Goal: Information Seeking & Learning: Learn about a topic

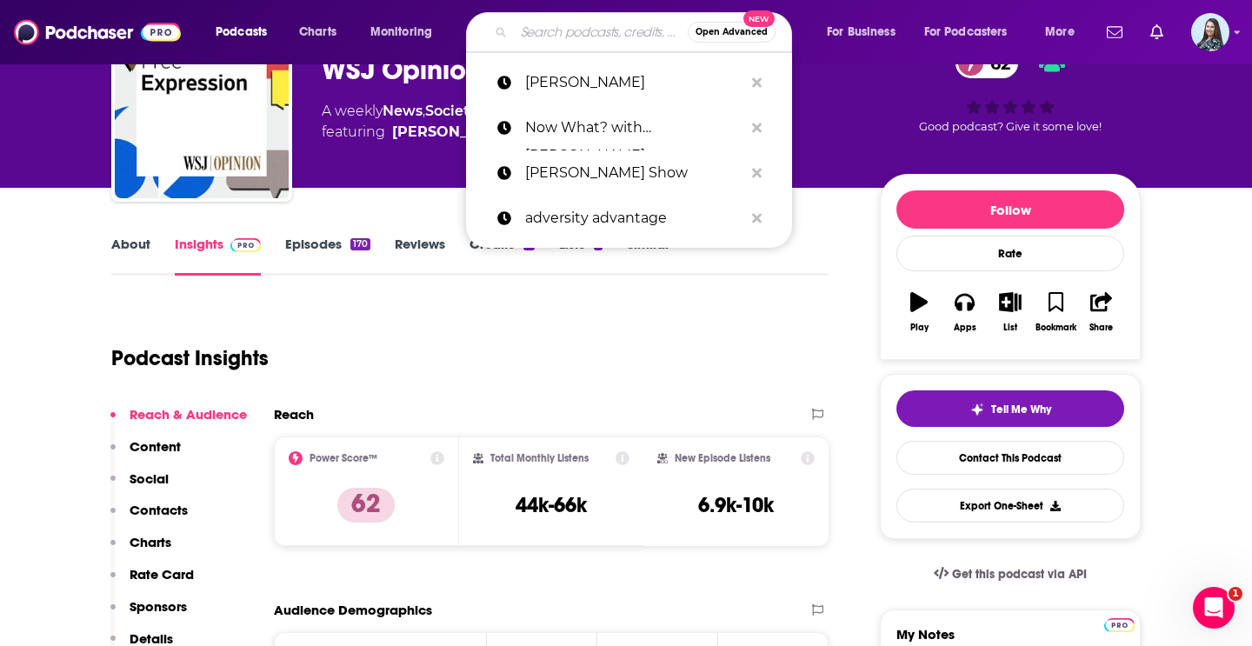
type input "People I (Mostly) Admire"
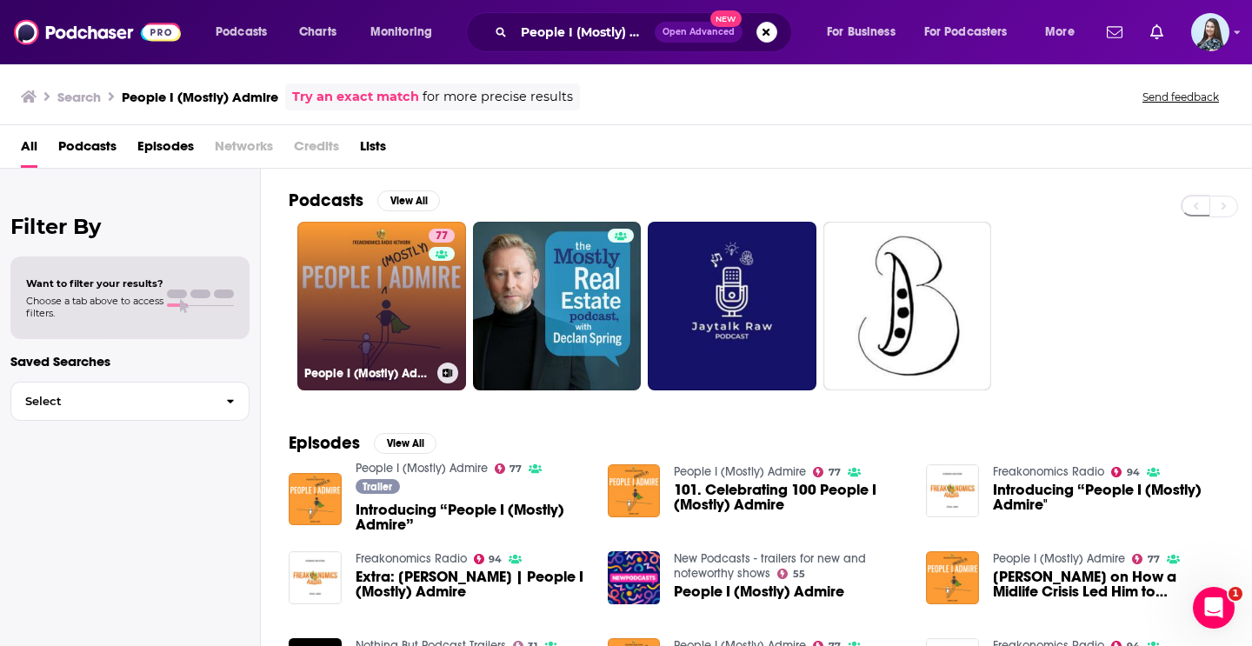
click at [403, 309] on link "77 People I (Mostly) Admire" at bounding box center [381, 306] width 169 height 169
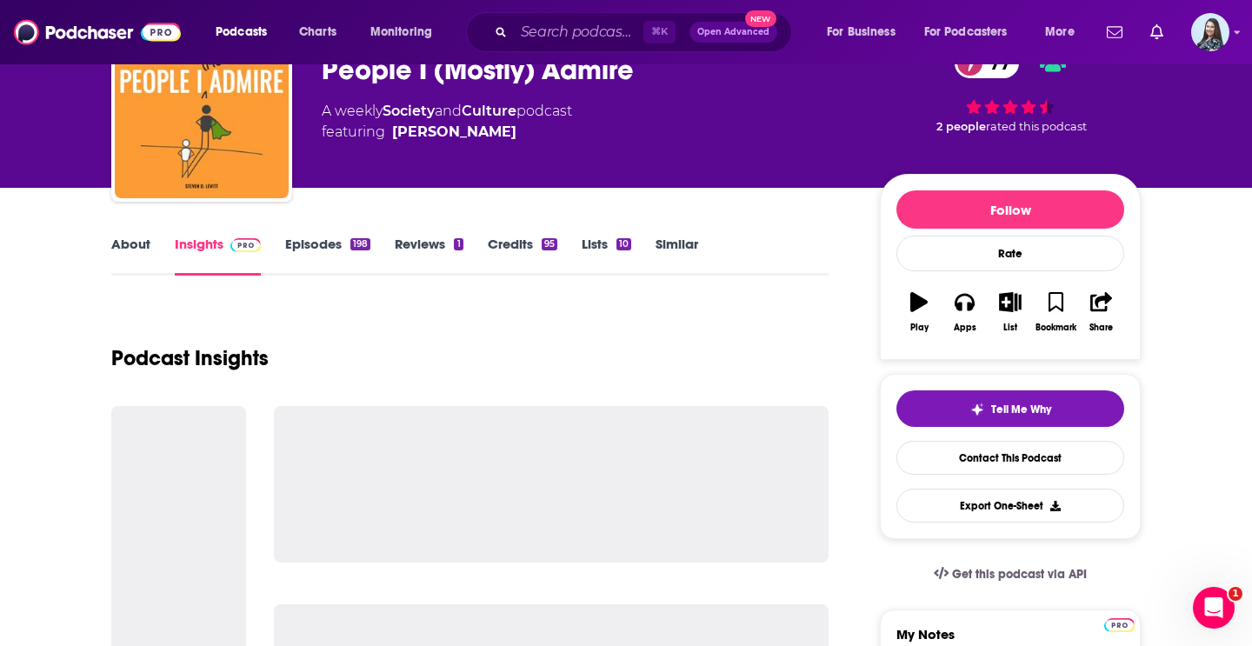
scroll to position [101, 0]
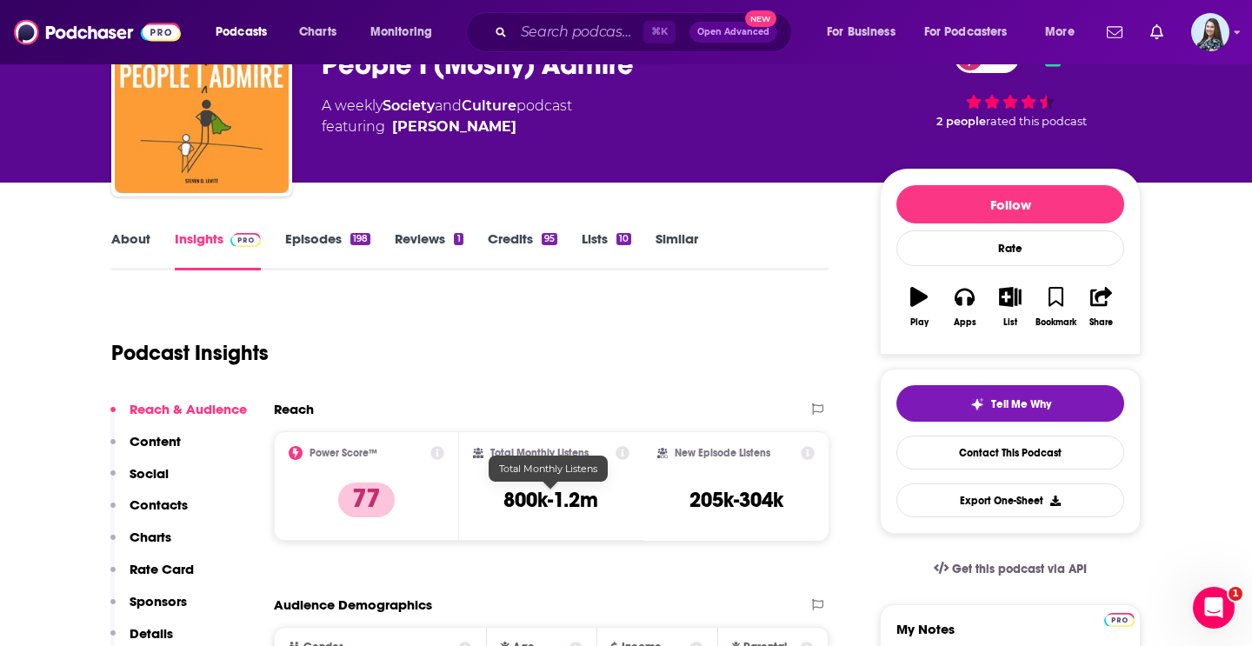
click at [529, 489] on h3 "800k-1.2m" at bounding box center [550, 500] width 95 height 26
copy div "800k-1.2m"
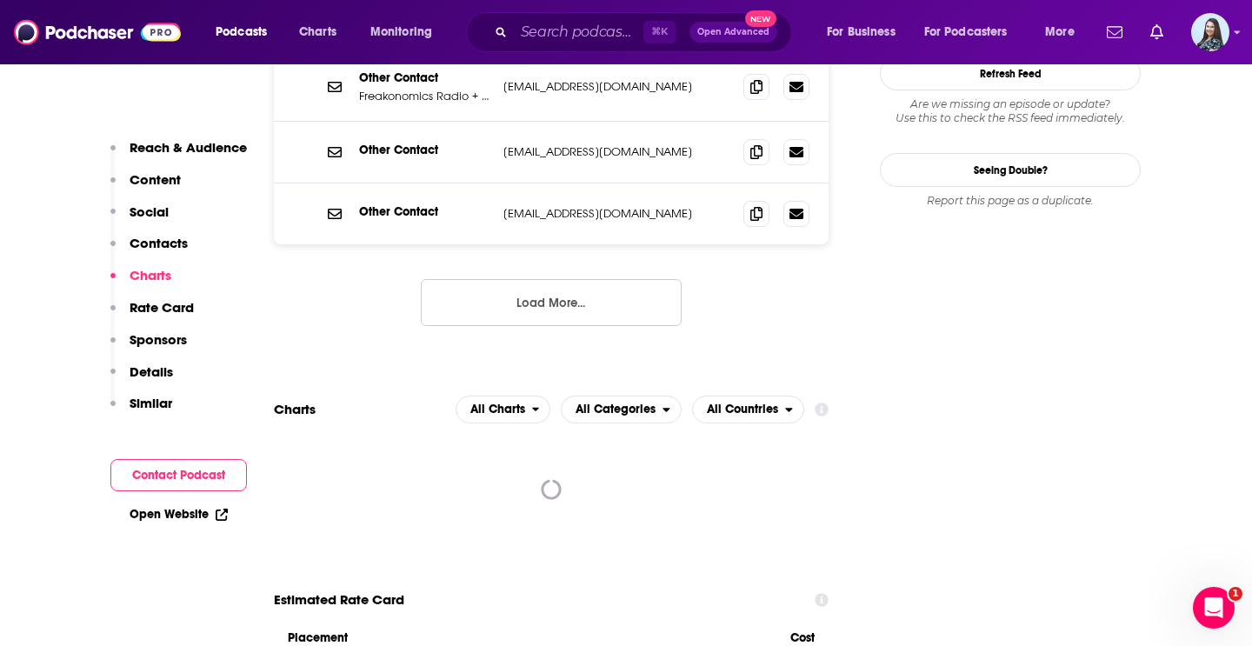
scroll to position [1960, 0]
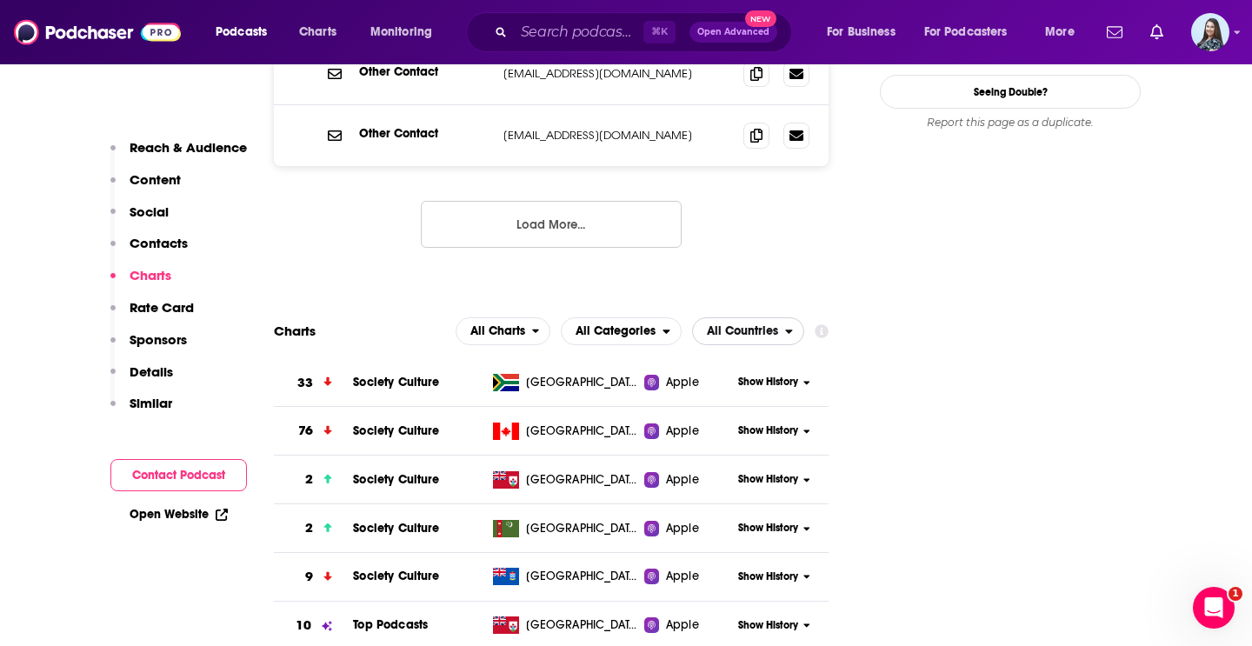
click at [761, 325] on span "All Countries" at bounding box center [742, 331] width 71 height 12
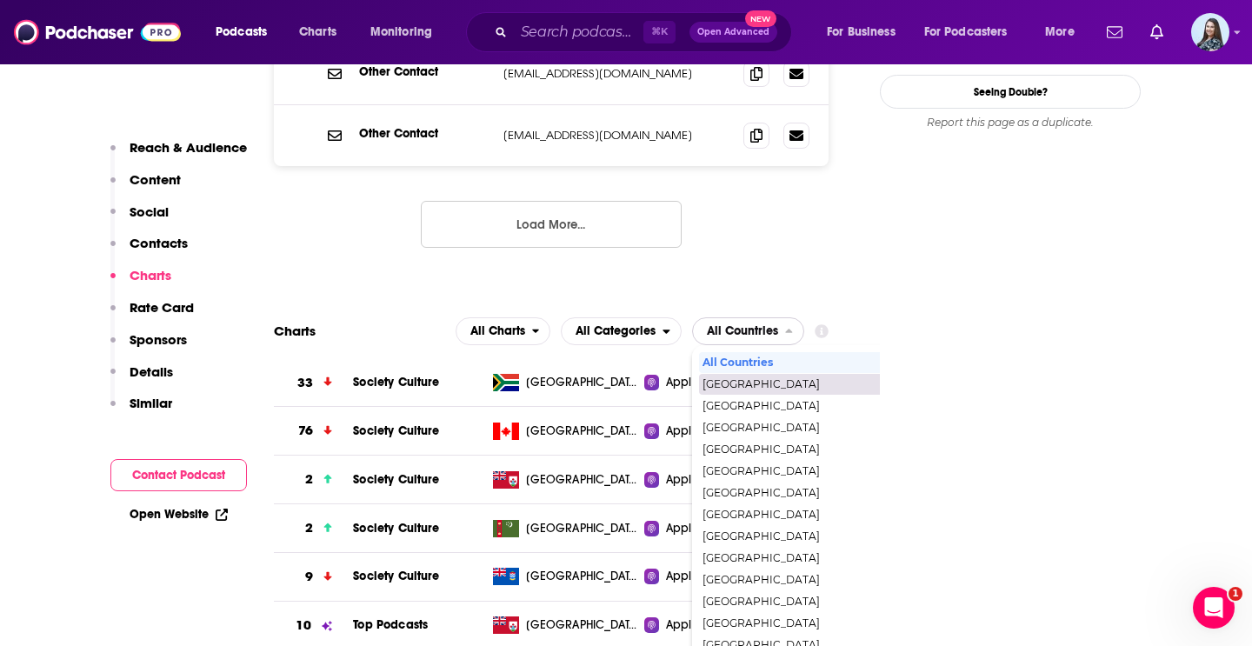
click at [756, 374] on div "[GEOGRAPHIC_DATA]" at bounding box center [823, 384] width 249 height 21
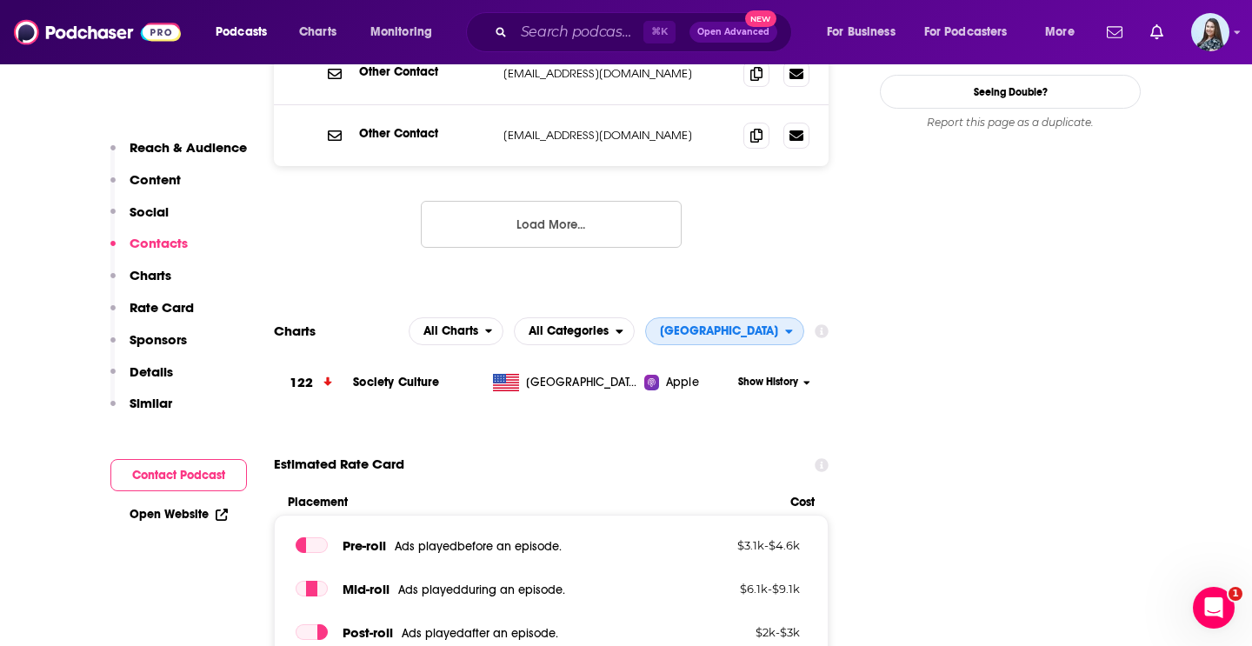
scroll to position [0, 0]
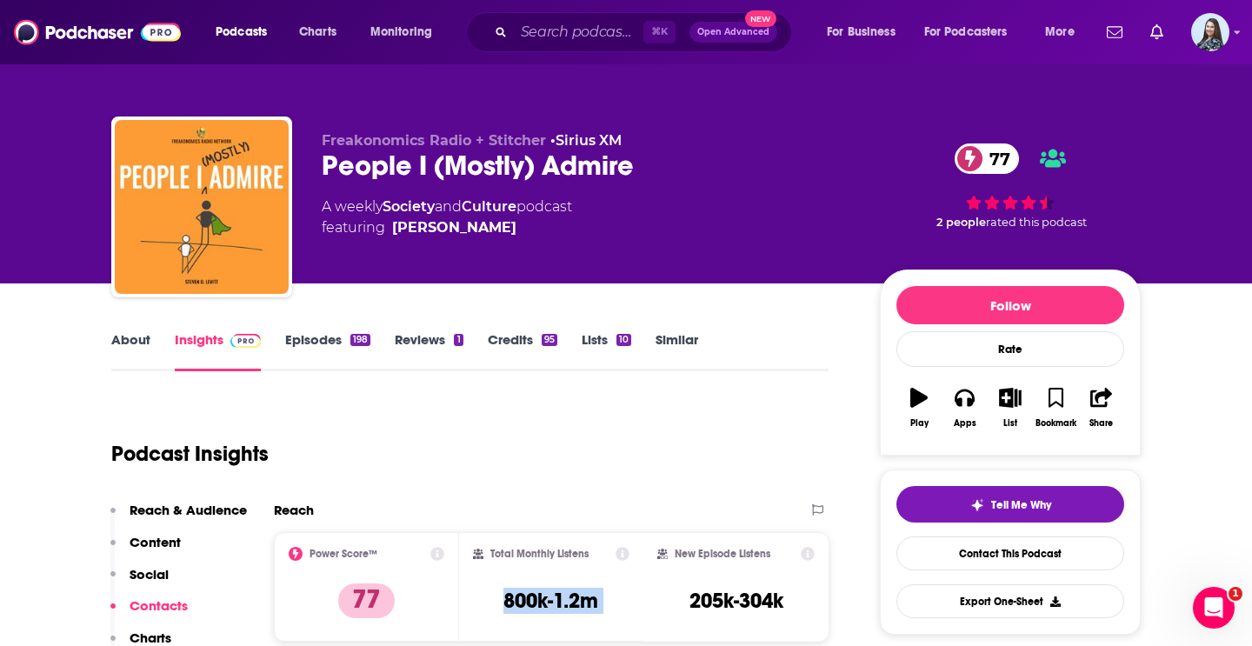
click at [123, 334] on link "About" at bounding box center [130, 351] width 39 height 40
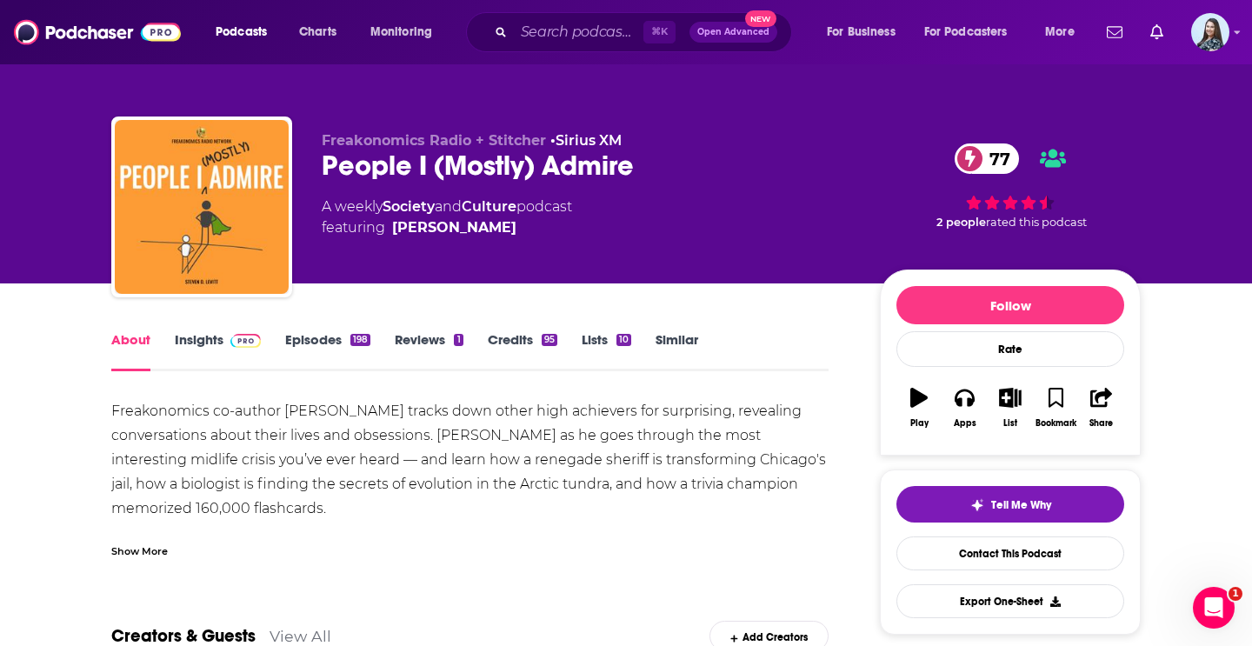
scroll to position [47, 0]
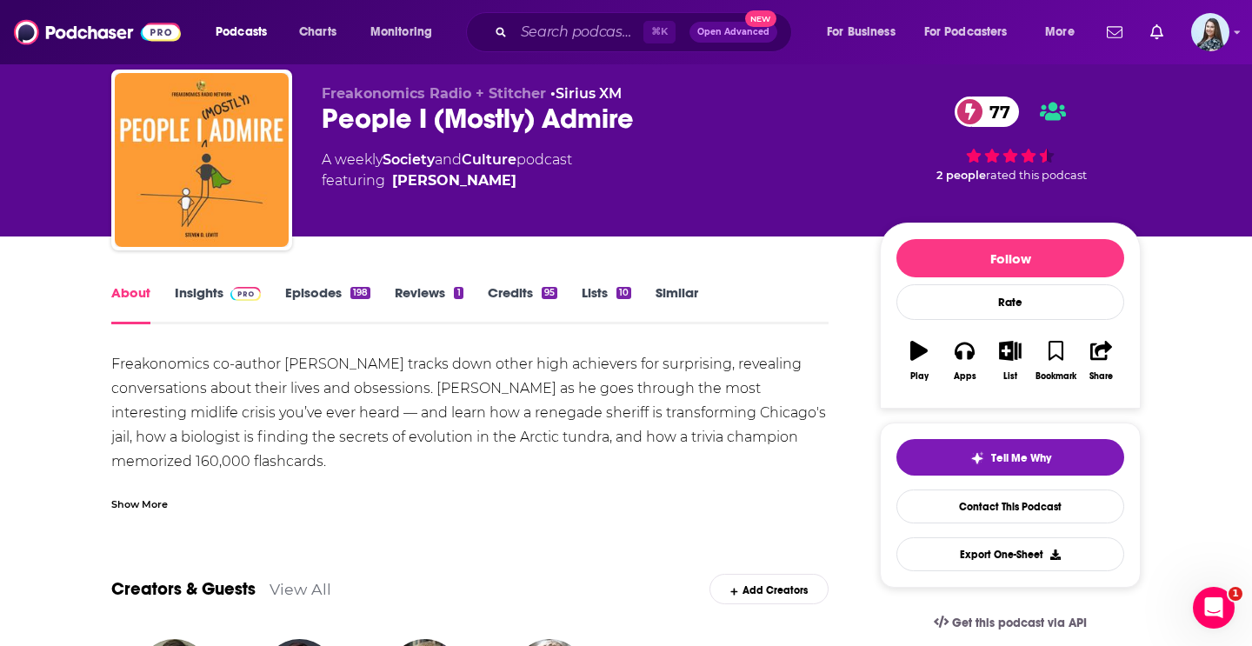
click at [151, 497] on div "Show More" at bounding box center [139, 503] width 57 height 17
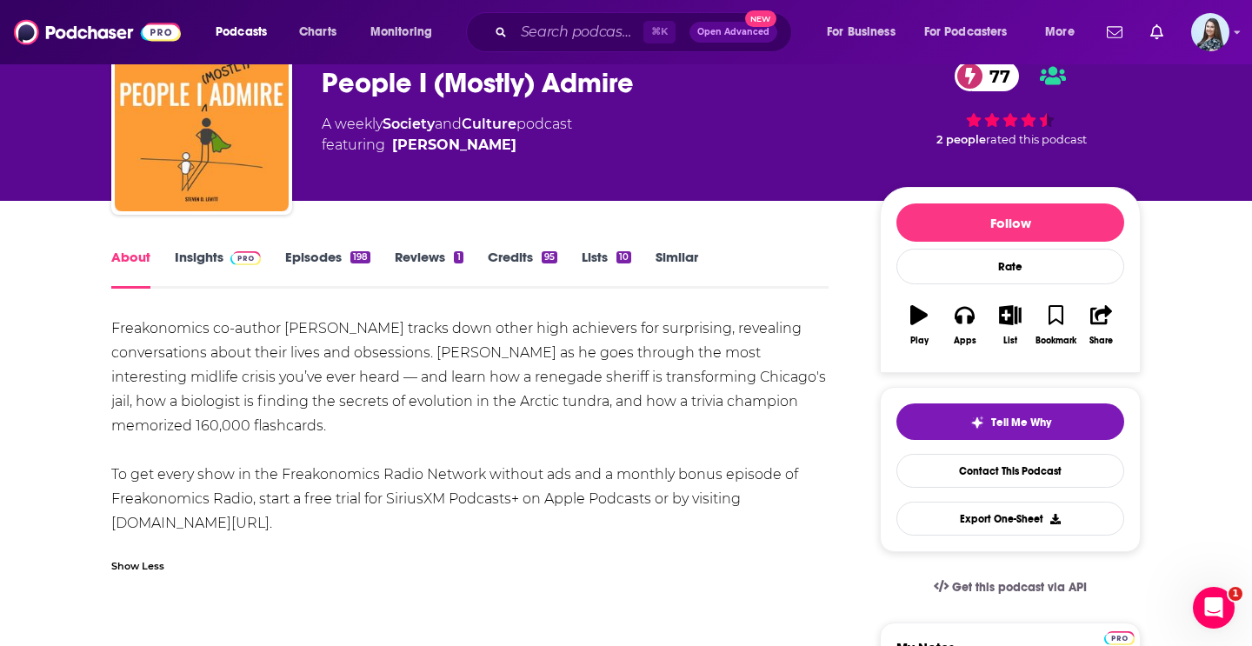
scroll to position [104, 0]
